Goal: Task Accomplishment & Management: Complete application form

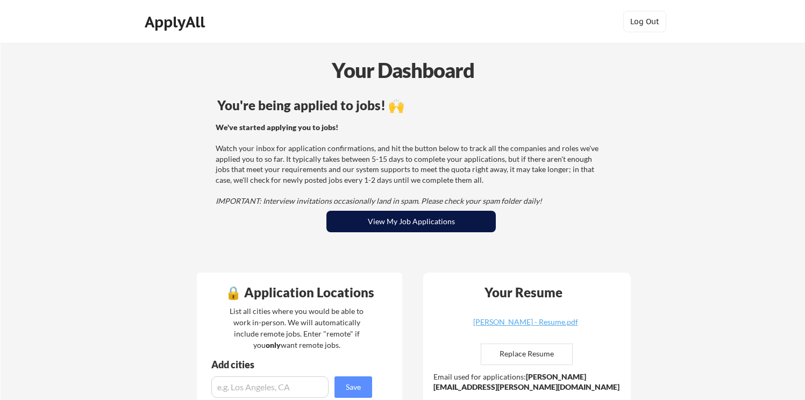
click at [430, 227] on button "View My Job Applications" at bounding box center [410, 222] width 169 height 22
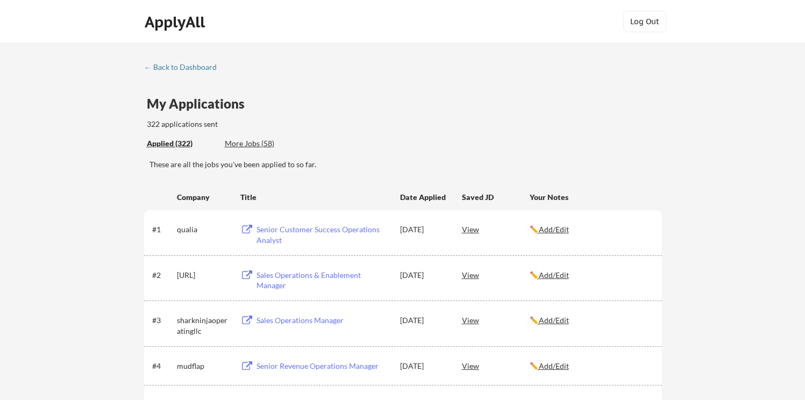
click at [297, 229] on div "Senior Customer Success Operations Analyst" at bounding box center [322, 234] width 133 height 21
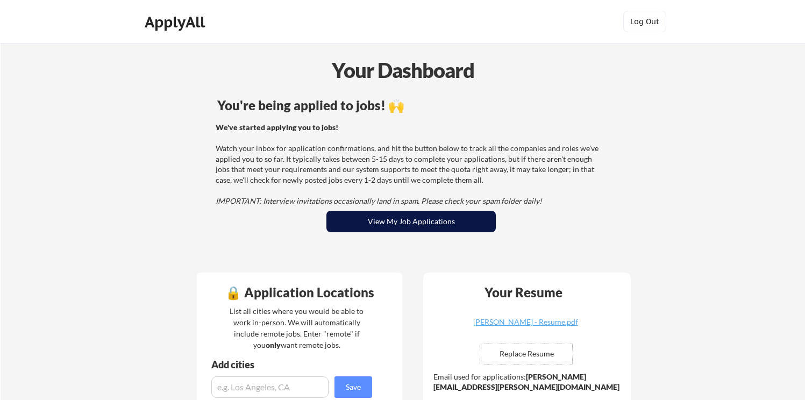
click at [430, 221] on button "View My Job Applications" at bounding box center [410, 222] width 169 height 22
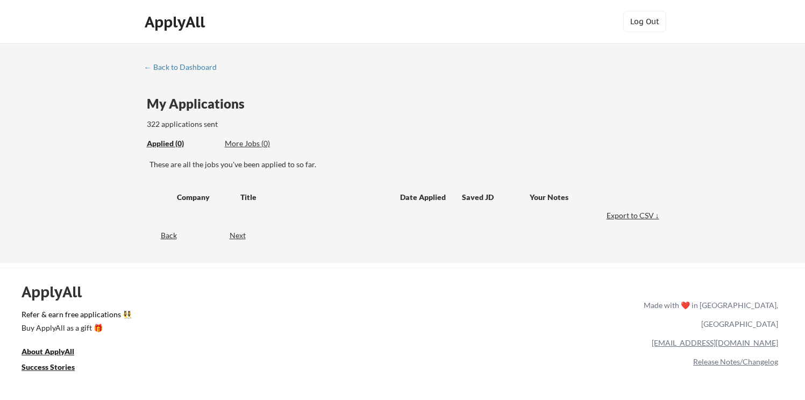
scroll to position [7, 0]
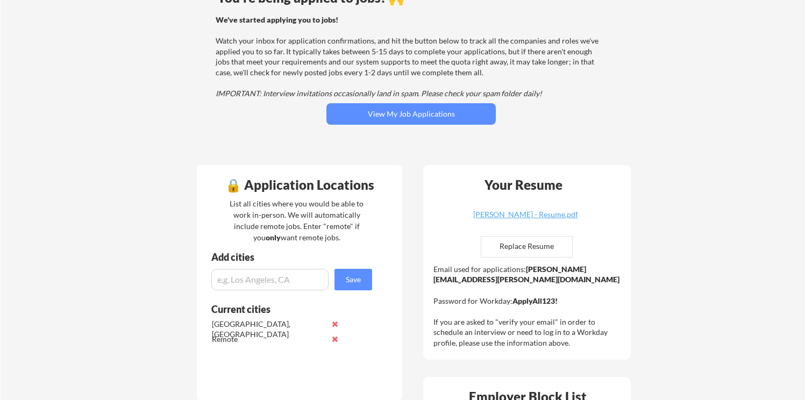
scroll to position [120, 0]
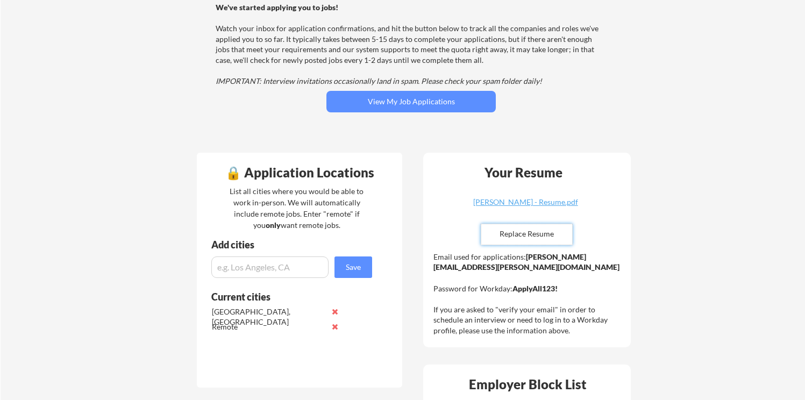
click at [549, 232] on input "file" at bounding box center [526, 234] width 91 height 20
type input "C:\fakepath\[PERSON_NAME] - Resume.pdf"
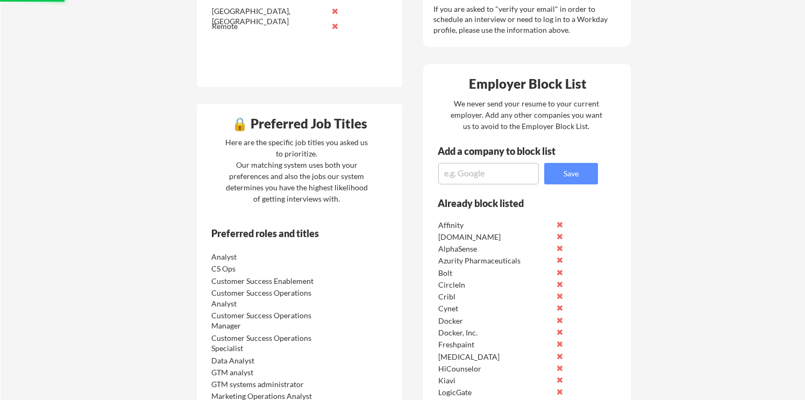
scroll to position [444, 0]
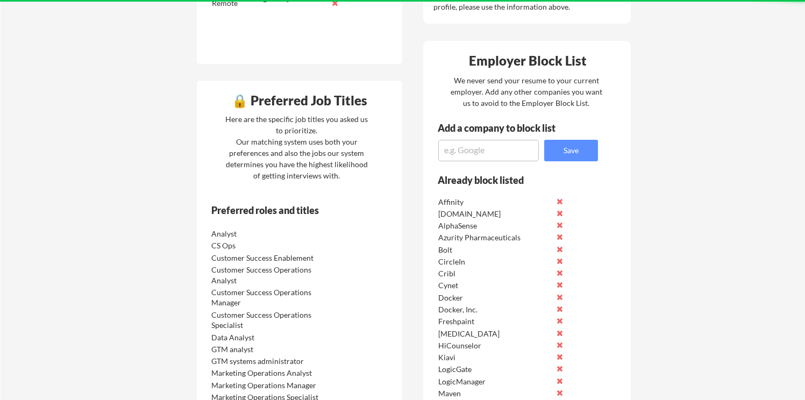
click at [473, 153] on textarea at bounding box center [488, 151] width 101 height 22
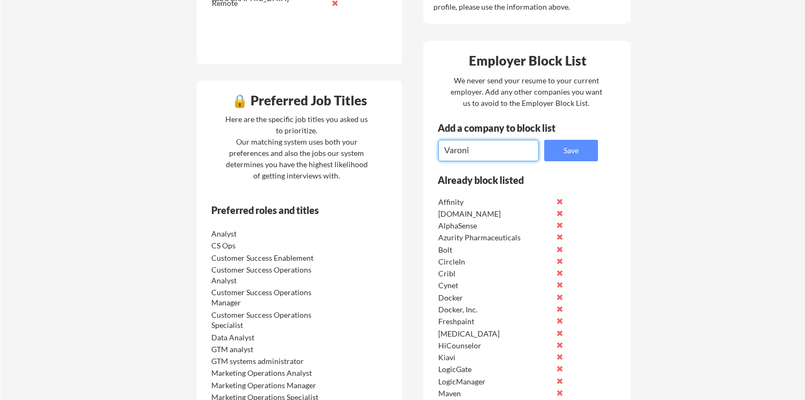
type textarea "Varonis"
click at [587, 146] on button "Save" at bounding box center [571, 151] width 54 height 22
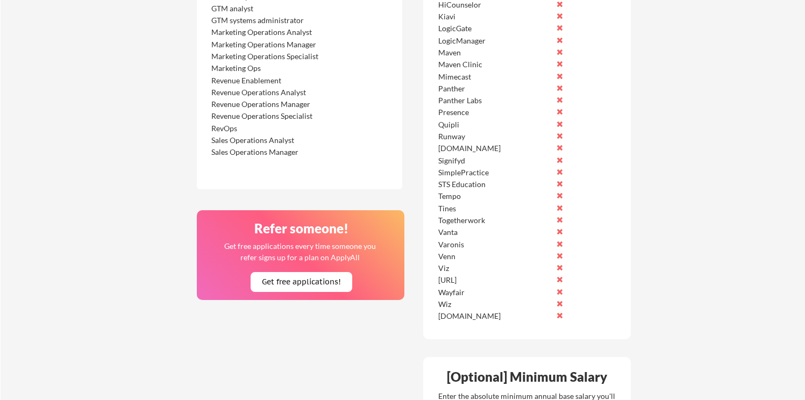
scroll to position [484, 0]
